Goal: Transaction & Acquisition: Purchase product/service

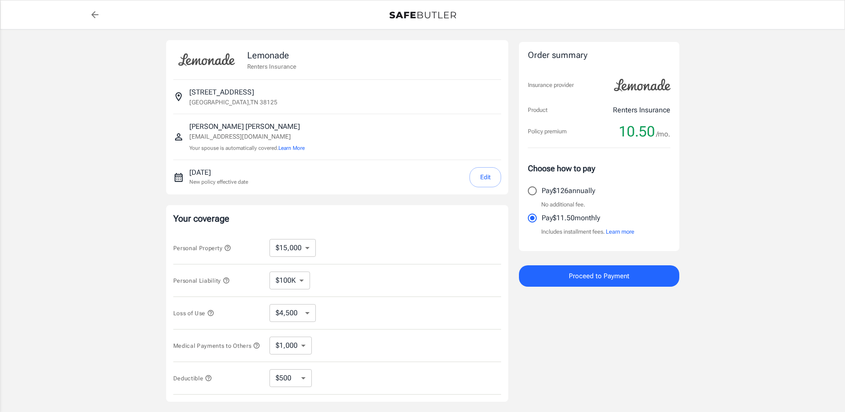
select select "15000"
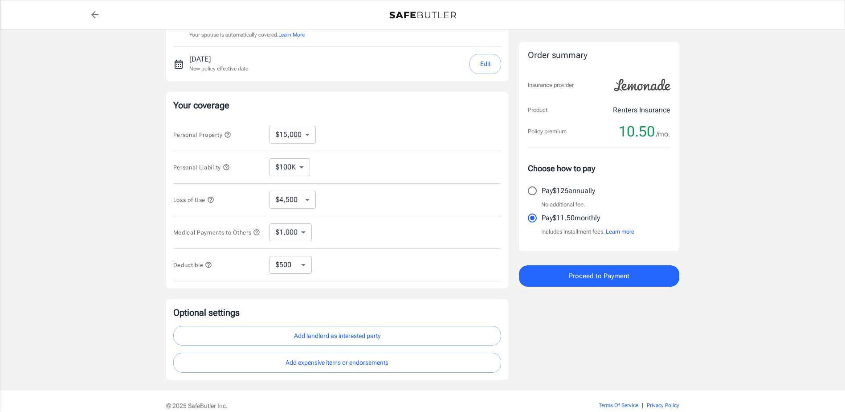
scroll to position [134, 0]
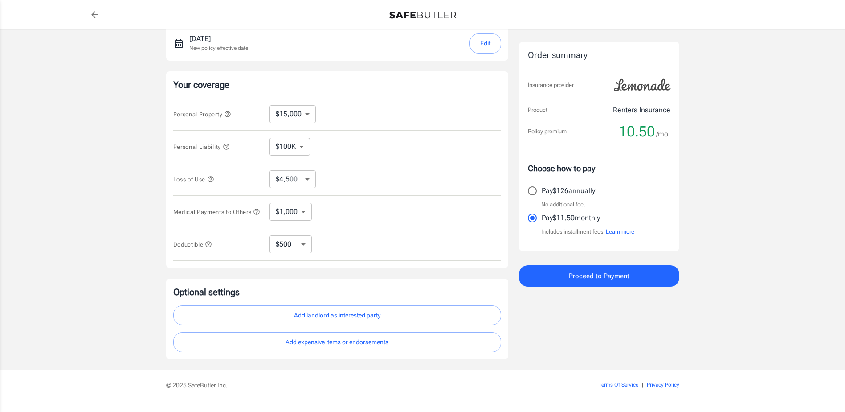
click at [305, 182] on select "$4,500 $7,500 $13,500 $22,500 $34,500 $55,500 $85,500 $130K $200K" at bounding box center [293, 179] width 46 height 18
click at [176, 185] on div "Loss of Use $4,500 $7,500 $13,500 $22,500 $34,500 $55,500 $85,500 $130K $200K ​" at bounding box center [337, 179] width 328 height 33
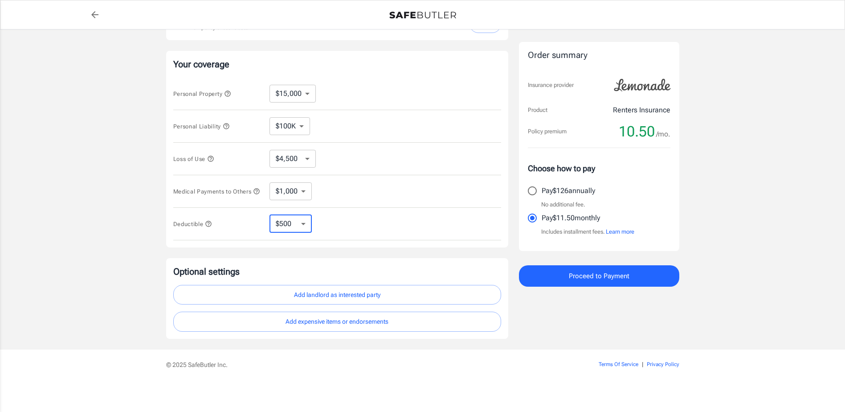
click at [301, 227] on select "$250 $500 $1,000 $2,500" at bounding box center [291, 224] width 42 height 18
select select "1000"
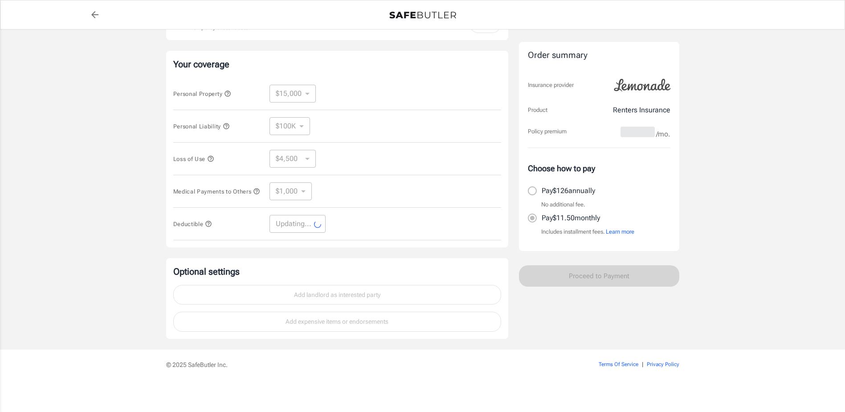
select select "1000"
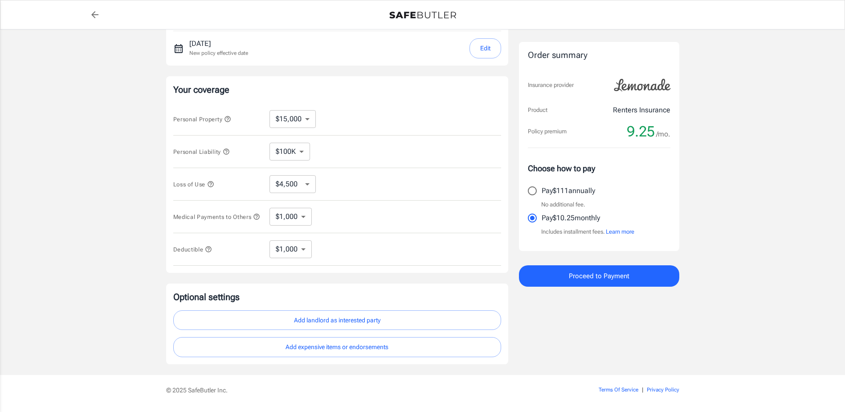
scroll to position [113, 0]
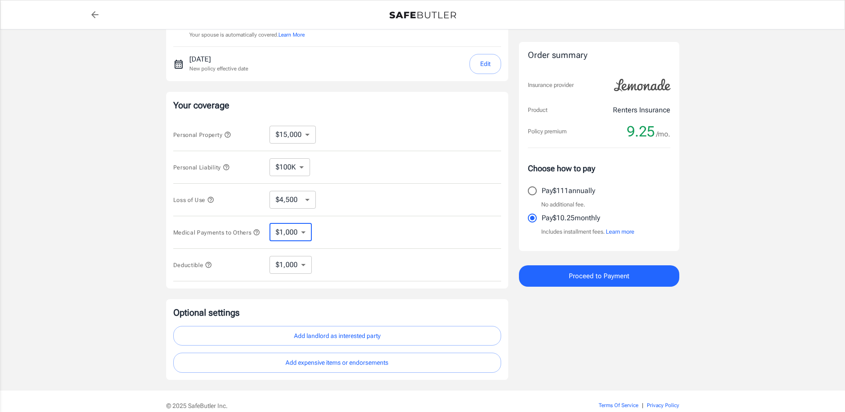
click at [306, 237] on select "$1,000 $2,000 $3,000 $4,000 $5,000" at bounding box center [291, 232] width 42 height 18
click at [380, 237] on div "Medical Payments to Others $1,000 $2,000 $3,000 $4,000 $5,000 ​" at bounding box center [337, 232] width 328 height 33
click at [303, 236] on select "$1,000 $2,000 $3,000 $4,000 $5,000" at bounding box center [291, 232] width 42 height 18
select select "2000"
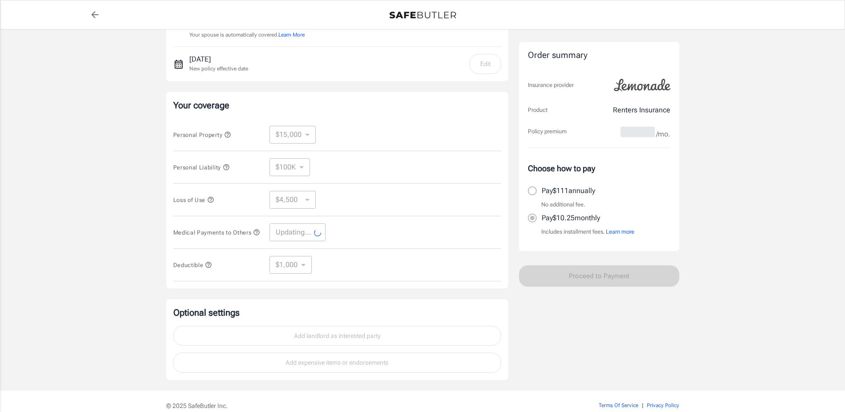
select select "2000"
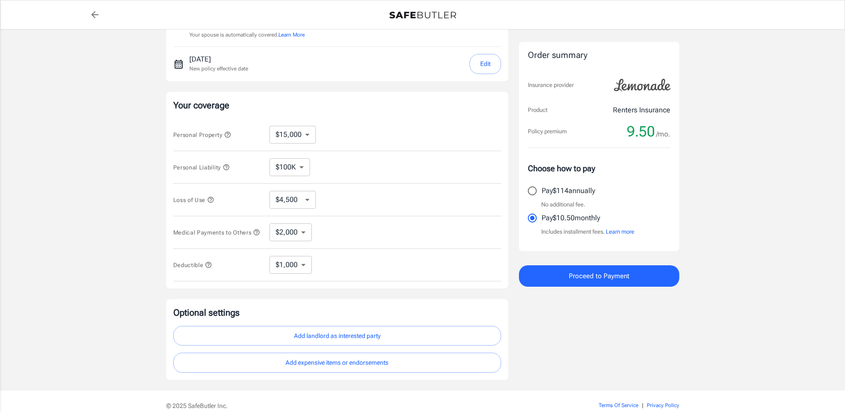
click at [211, 197] on icon "button" at bounding box center [210, 199] width 7 height 7
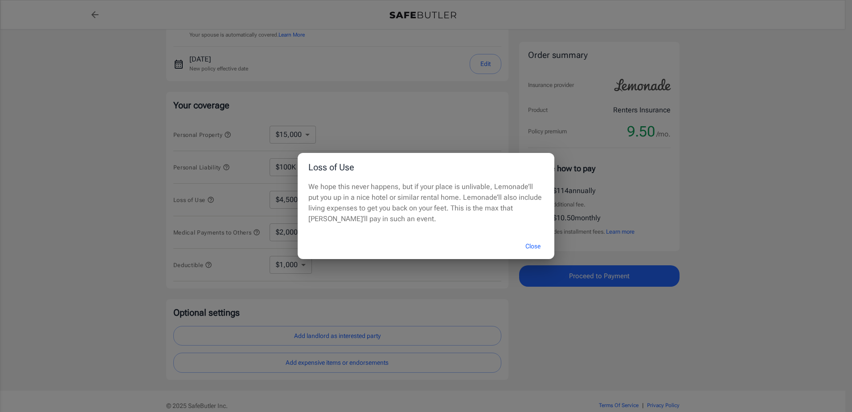
click at [450, 119] on div "Loss of Use We hope this never happens, but if your place is unlivable, Lemonad…" at bounding box center [426, 206] width 852 height 412
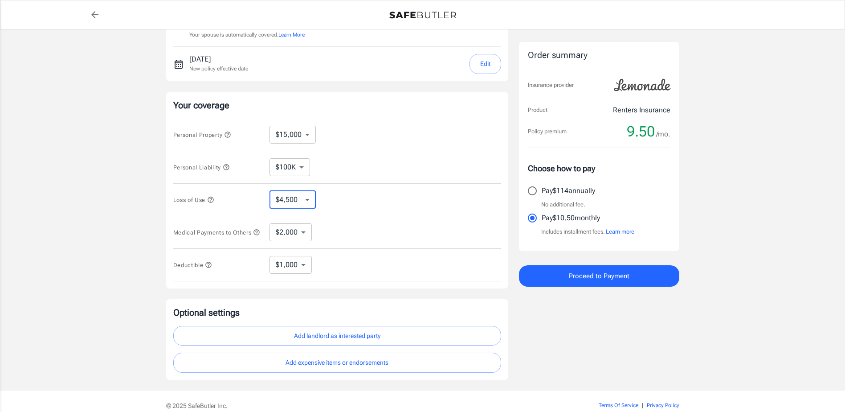
click at [310, 196] on select "$4,500 $7,500 $13,500 $22,500 $34,500 $55,500 $85,500 $130K $200K" at bounding box center [293, 200] width 46 height 18
select select "7500"
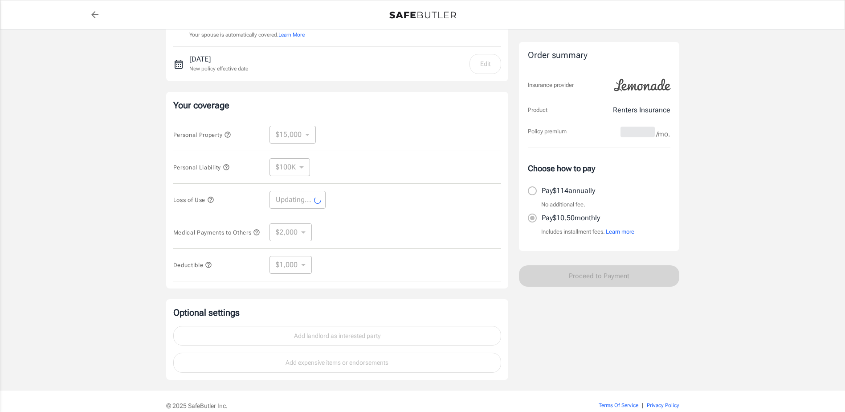
select select "7500"
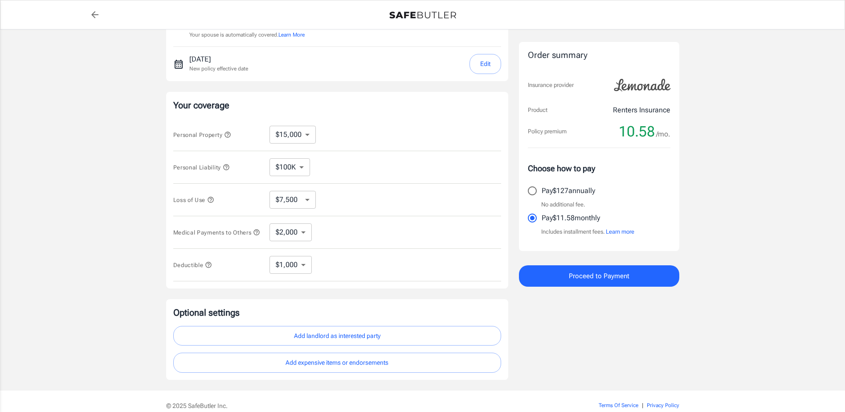
scroll to position [158, 0]
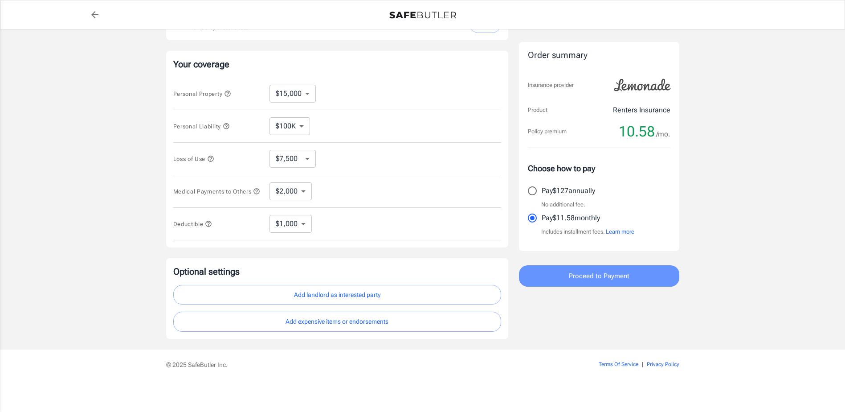
click at [619, 280] on span "Proceed to Payment" at bounding box center [599, 276] width 61 height 12
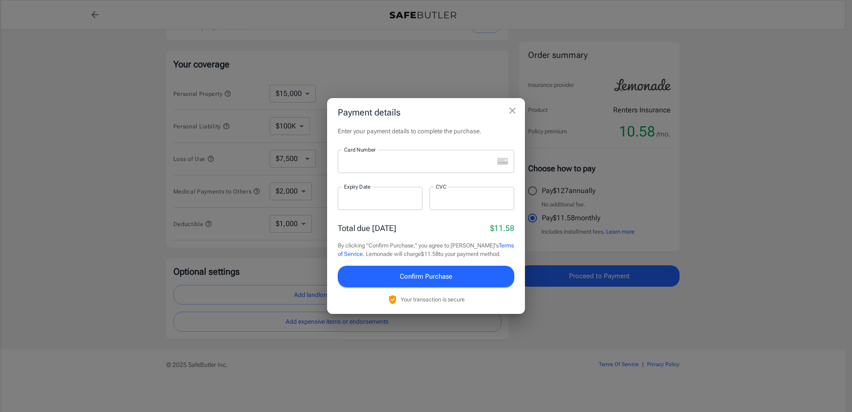
click at [514, 113] on icon "close" at bounding box center [512, 110] width 6 height 6
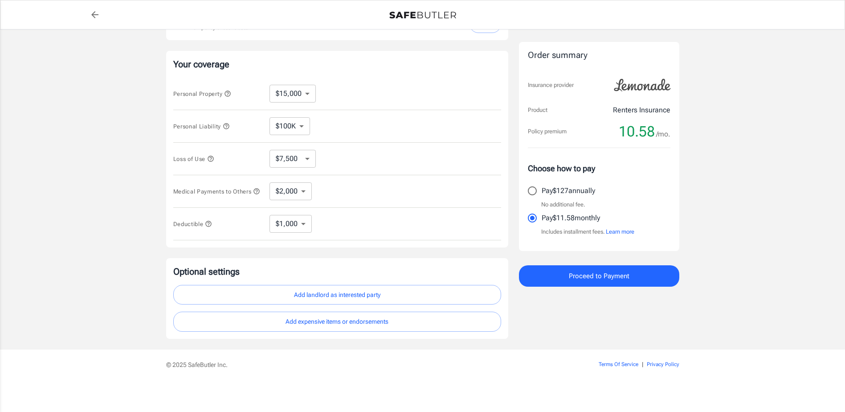
click at [368, 289] on button "Add landlord as interested party" at bounding box center [337, 295] width 328 height 20
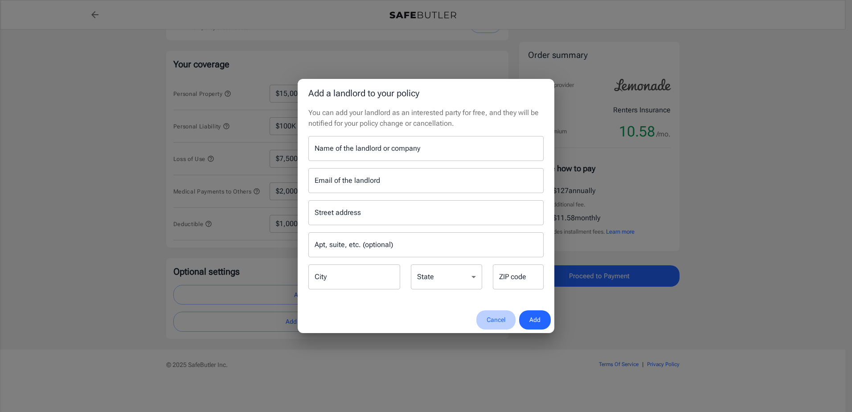
click at [491, 314] on button "Cancel" at bounding box center [495, 319] width 39 height 19
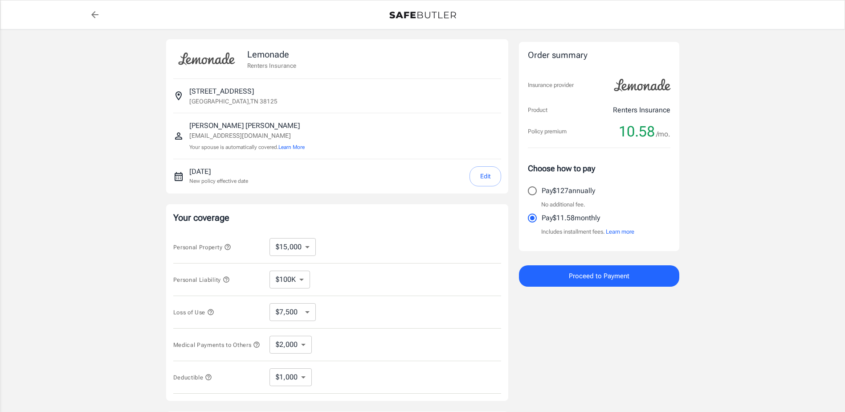
scroll to position [0, 0]
click at [490, 180] on button "Edit" at bounding box center [486, 177] width 32 height 20
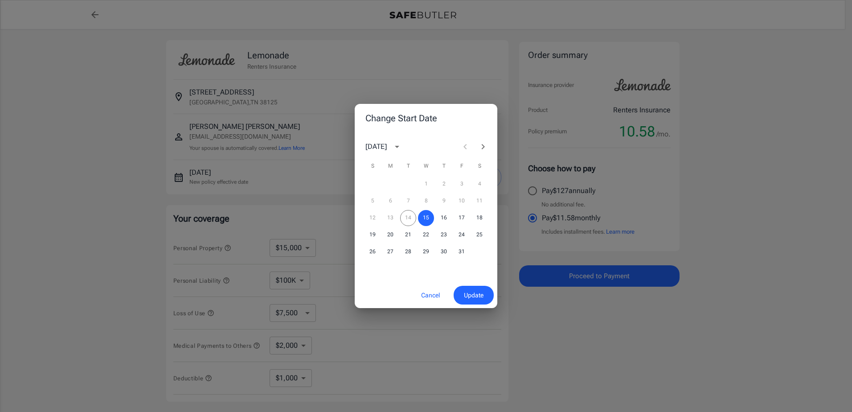
click at [408, 218] on div "12 13 14 15 16 17 18" at bounding box center [426, 218] width 143 height 16
click at [417, 287] on button "Cancel" at bounding box center [430, 295] width 39 height 19
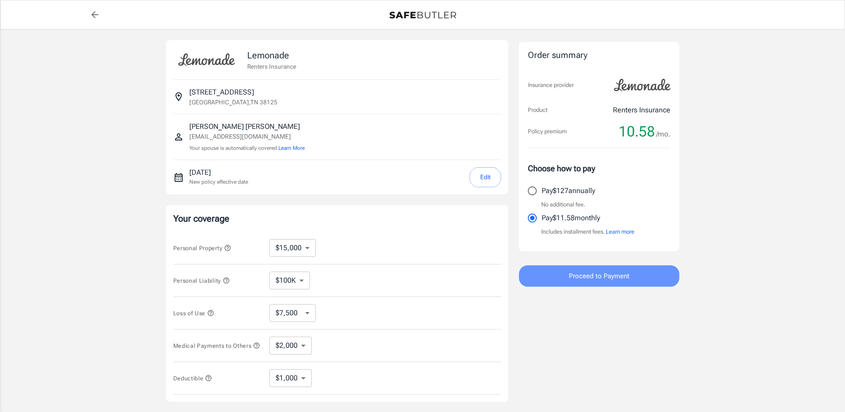
click at [622, 282] on button "Proceed to Payment" at bounding box center [599, 275] width 160 height 21
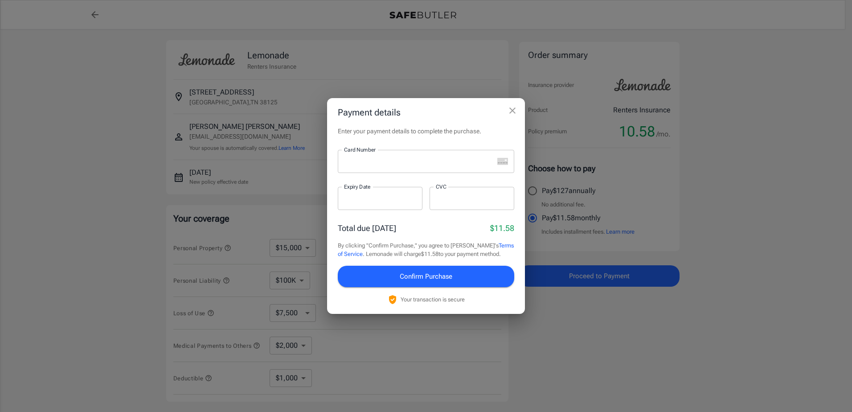
click at [392, 155] on div at bounding box center [416, 161] width 156 height 23
click at [508, 113] on icon "close" at bounding box center [512, 110] width 11 height 11
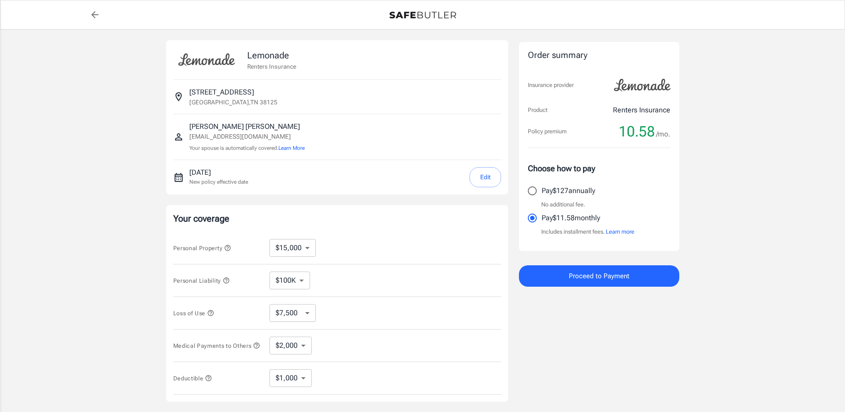
click at [93, 18] on icon "back to quotes" at bounding box center [95, 14] width 11 height 11
select select "15000"
select select "7500"
select select "2000"
select select "1000"
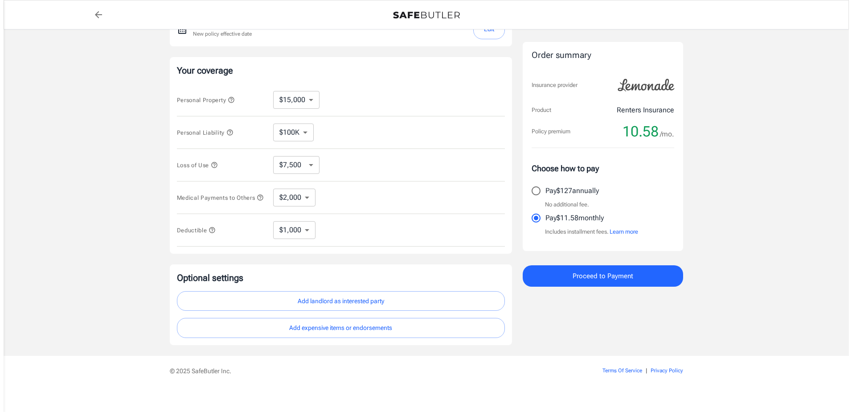
scroll to position [158, 0]
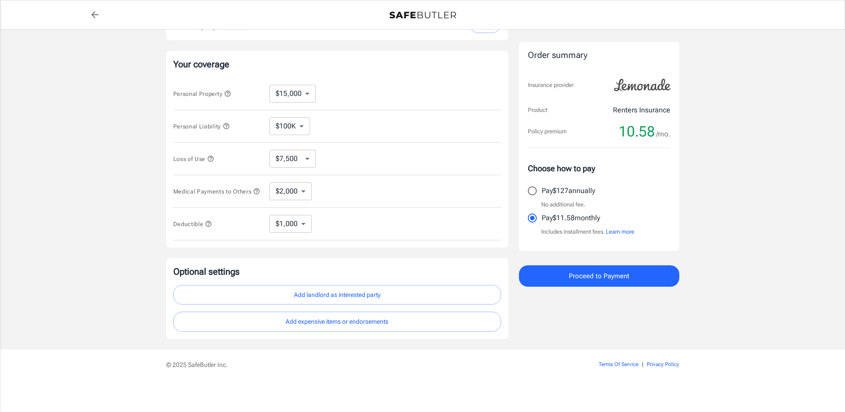
click at [582, 272] on span "Proceed to Payment" at bounding box center [599, 276] width 61 height 12
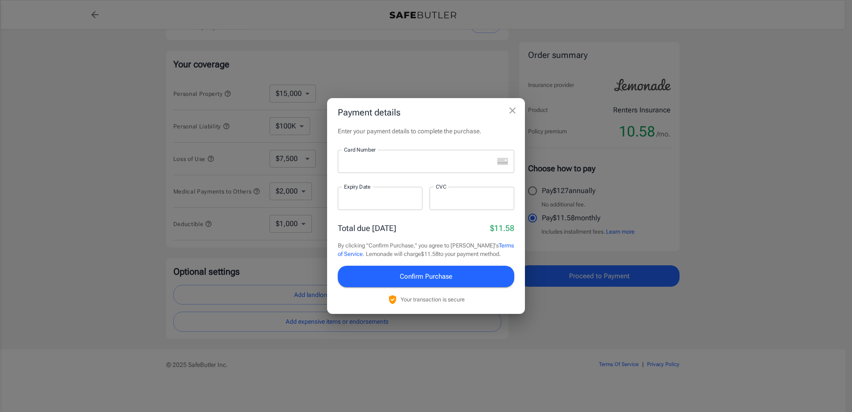
click at [413, 150] on div at bounding box center [416, 161] width 156 height 23
click at [424, 161] on div at bounding box center [416, 161] width 156 height 23
click at [420, 165] on div at bounding box center [416, 161] width 156 height 23
click at [409, 166] on div at bounding box center [416, 161] width 156 height 23
click at [466, 274] on button "Confirm Purchase" at bounding box center [426, 276] width 176 height 21
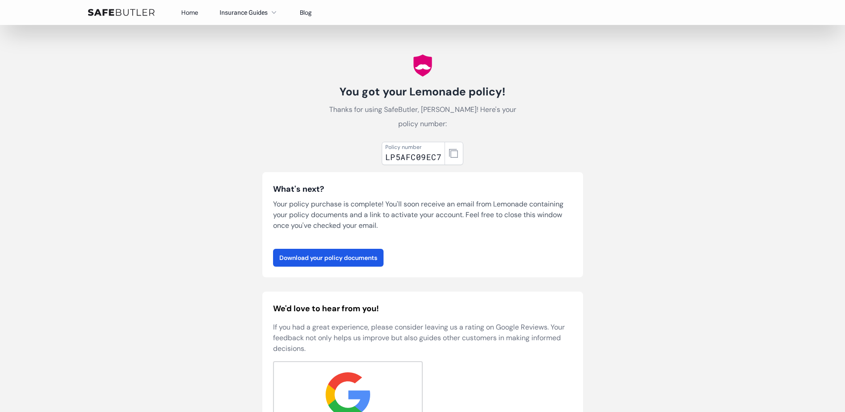
scroll to position [45, 0]
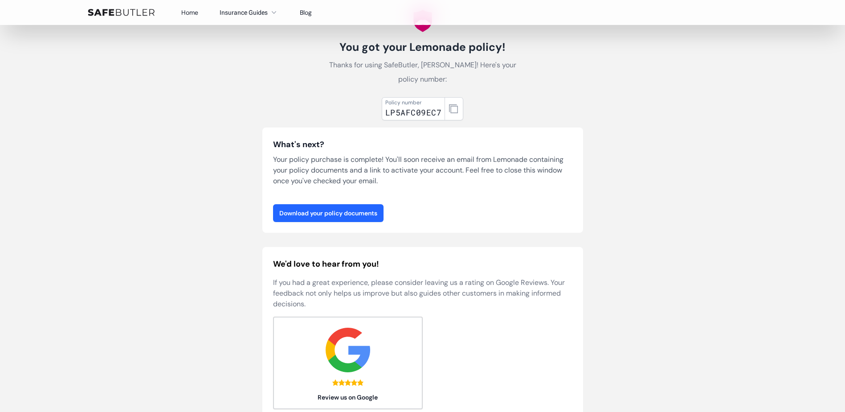
click at [369, 204] on link "Download your policy documents" at bounding box center [328, 213] width 110 height 18
click at [331, 204] on link "Download your policy documents" at bounding box center [328, 213] width 110 height 18
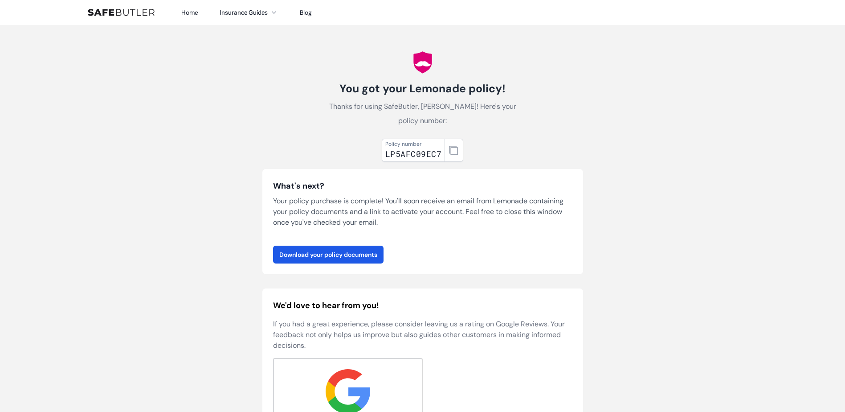
scroll to position [0, 0]
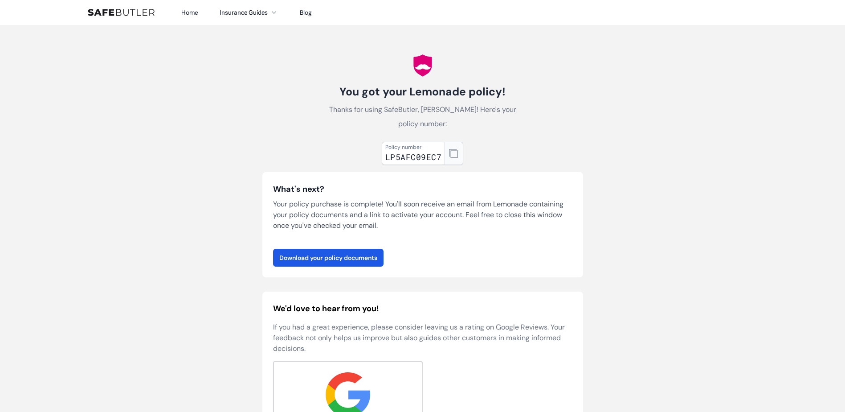
click at [452, 149] on icon "button" at bounding box center [453, 153] width 9 height 9
